Goal: Information Seeking & Learning: Understand process/instructions

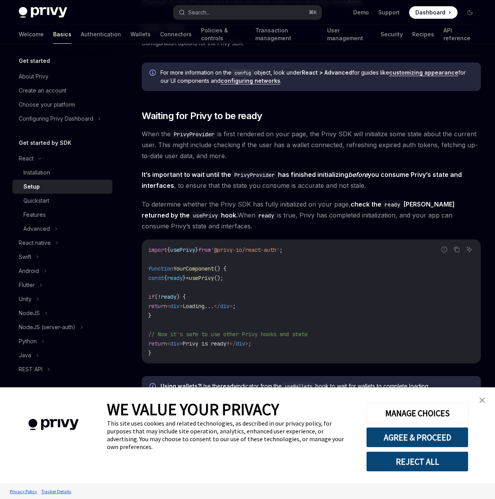
scroll to position [790, 0]
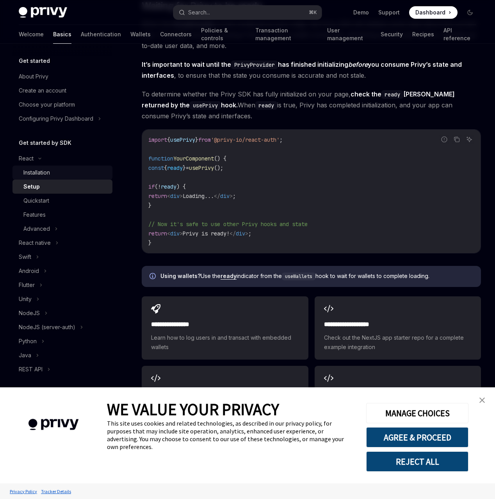
click at [50, 177] on div "Installation" at bounding box center [36, 172] width 27 height 9
type textarea "*"
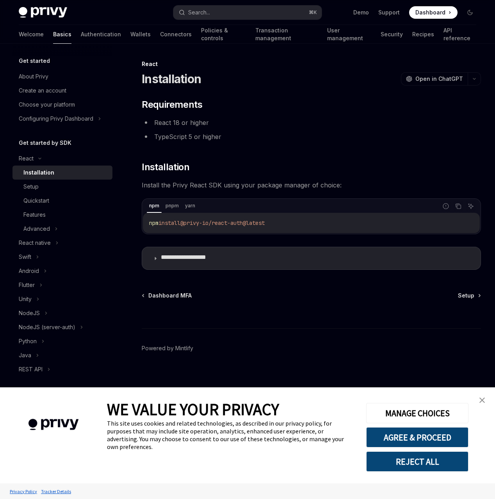
scroll to position [0, 0]
click at [431, 441] on button "AGREE & PROCEED" at bounding box center [417, 437] width 102 height 20
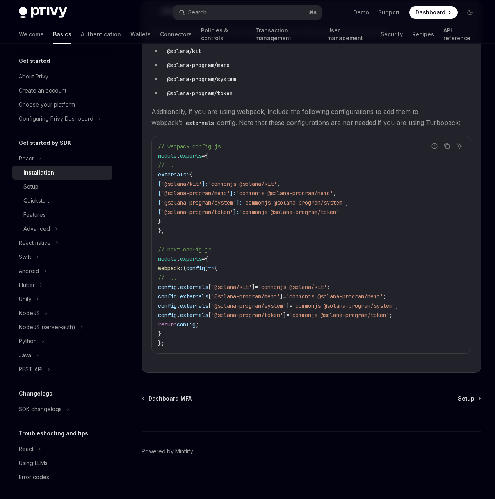
scroll to position [406, 0]
click at [192, 403] on span "Dashboard MFA" at bounding box center [169, 399] width 43 height 8
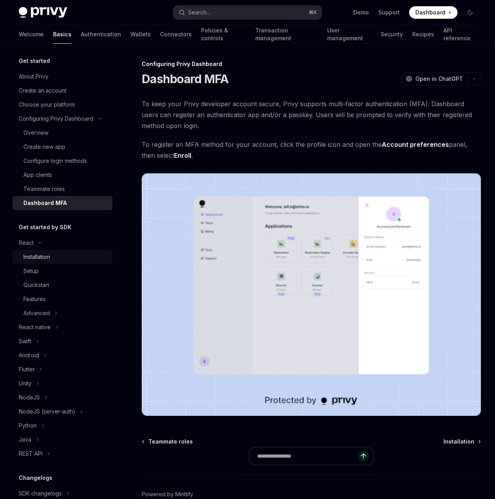
click at [50, 262] on div "Installation" at bounding box center [36, 256] width 27 height 9
type textarea "*"
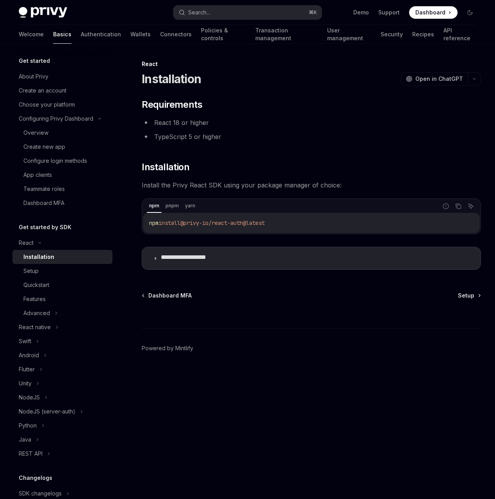
click at [293, 195] on div "**********" at bounding box center [311, 184] width 339 height 172
click at [354, 16] on link "Demo" at bounding box center [362, 13] width 16 height 8
